Goal: Information Seeking & Learning: Learn about a topic

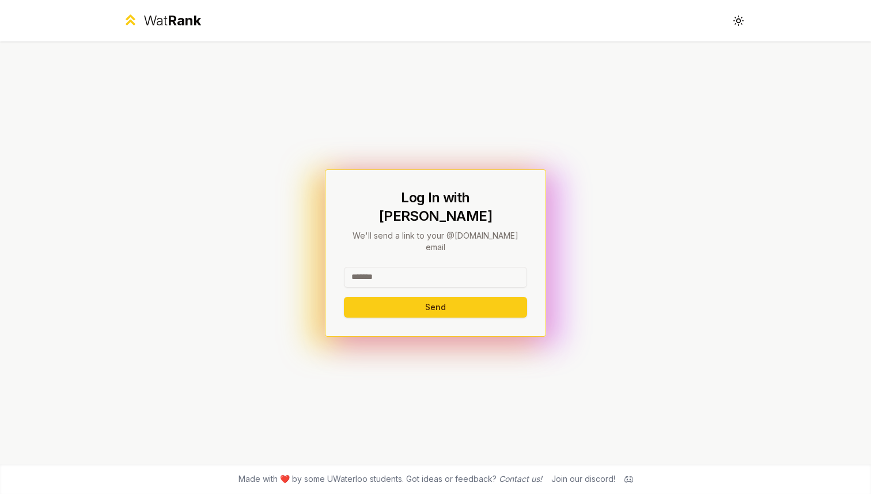
click at [366, 267] on input at bounding box center [435, 277] width 183 height 21
click at [733, 19] on icon at bounding box center [738, 20] width 11 height 11
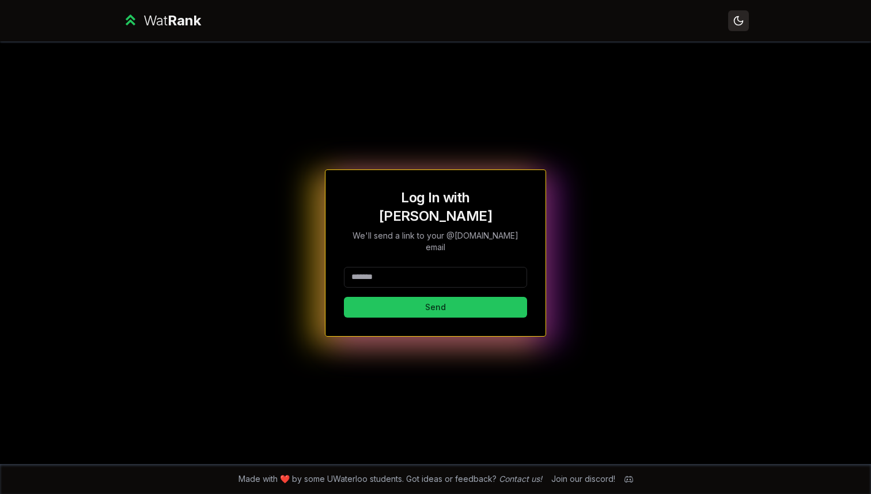
click at [733, 18] on icon at bounding box center [738, 20] width 11 height 11
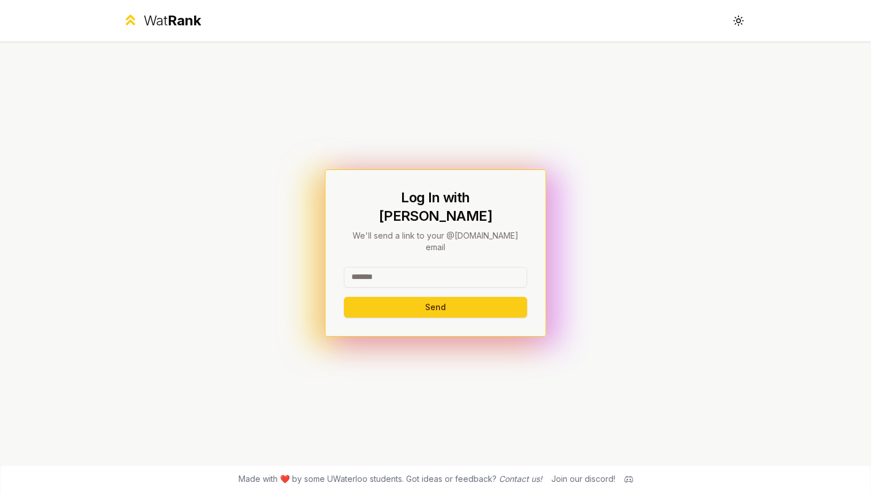
click at [175, 16] on span "Rank" at bounding box center [184, 20] width 33 height 17
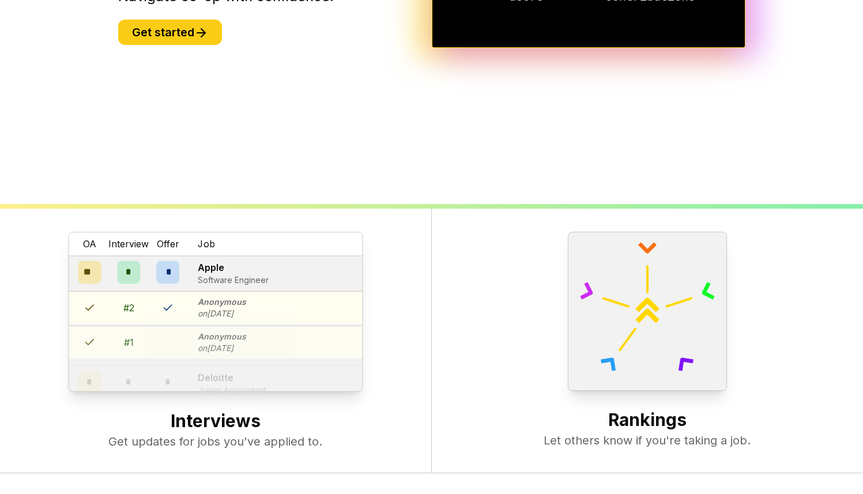
scroll to position [444, 0]
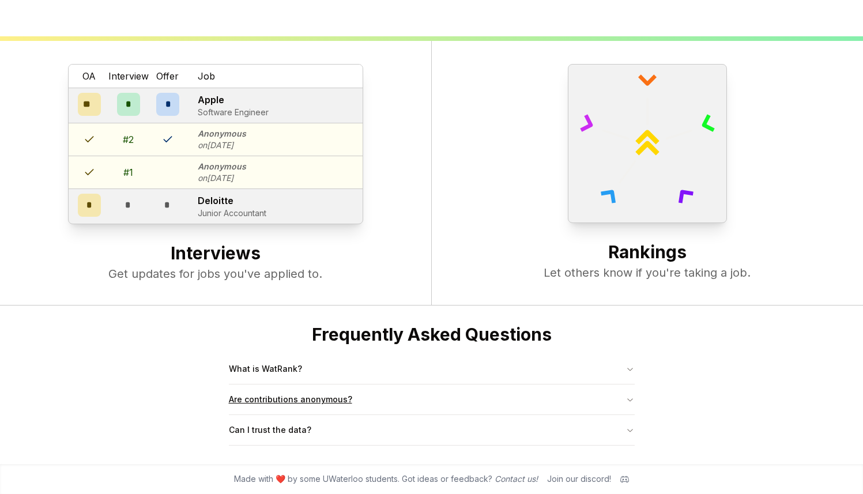
click at [291, 405] on button "Are contributions anonymous?" at bounding box center [432, 399] width 406 height 30
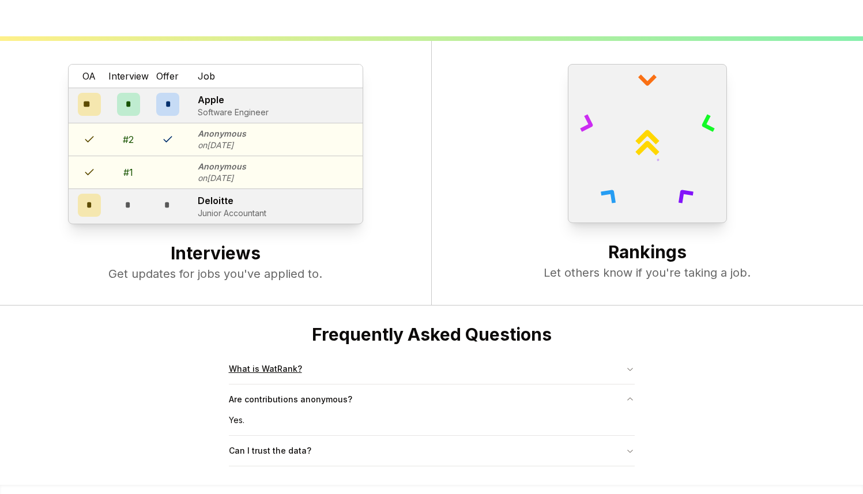
click at [304, 379] on button "What is WatRank?" at bounding box center [432, 369] width 406 height 30
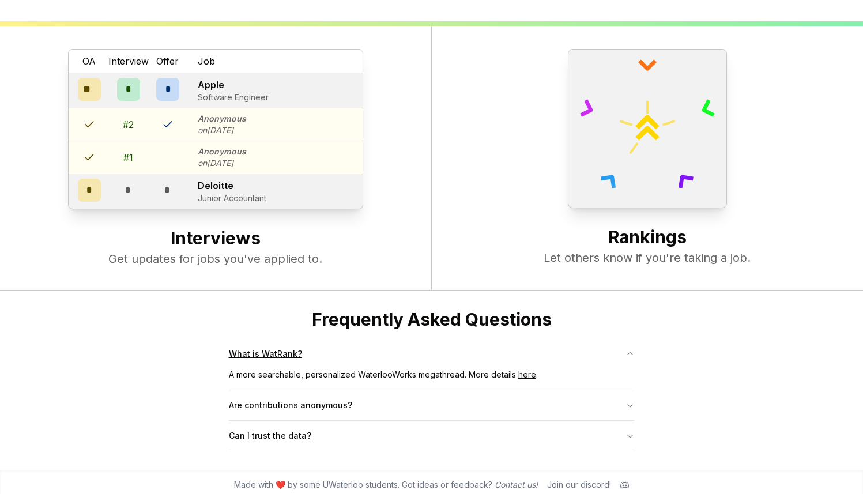
scroll to position [464, 0]
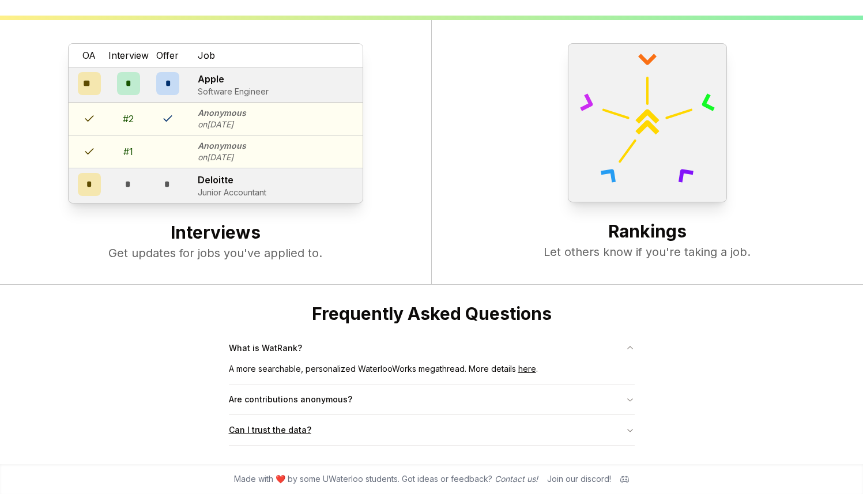
click at [317, 431] on button "Can I trust the data?" at bounding box center [432, 430] width 406 height 30
